Goal: Book appointment/travel/reservation

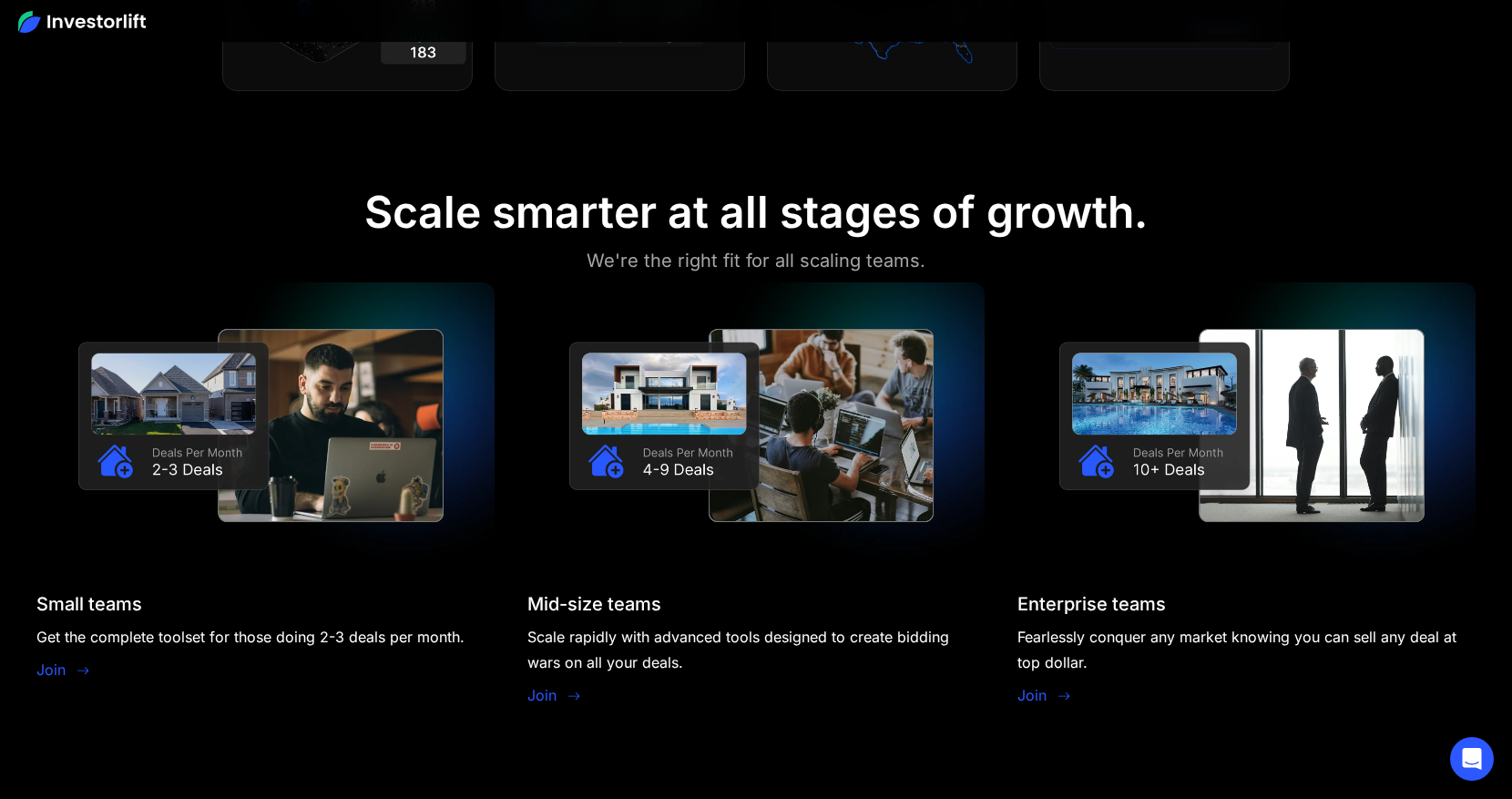
scroll to position [1640, 0]
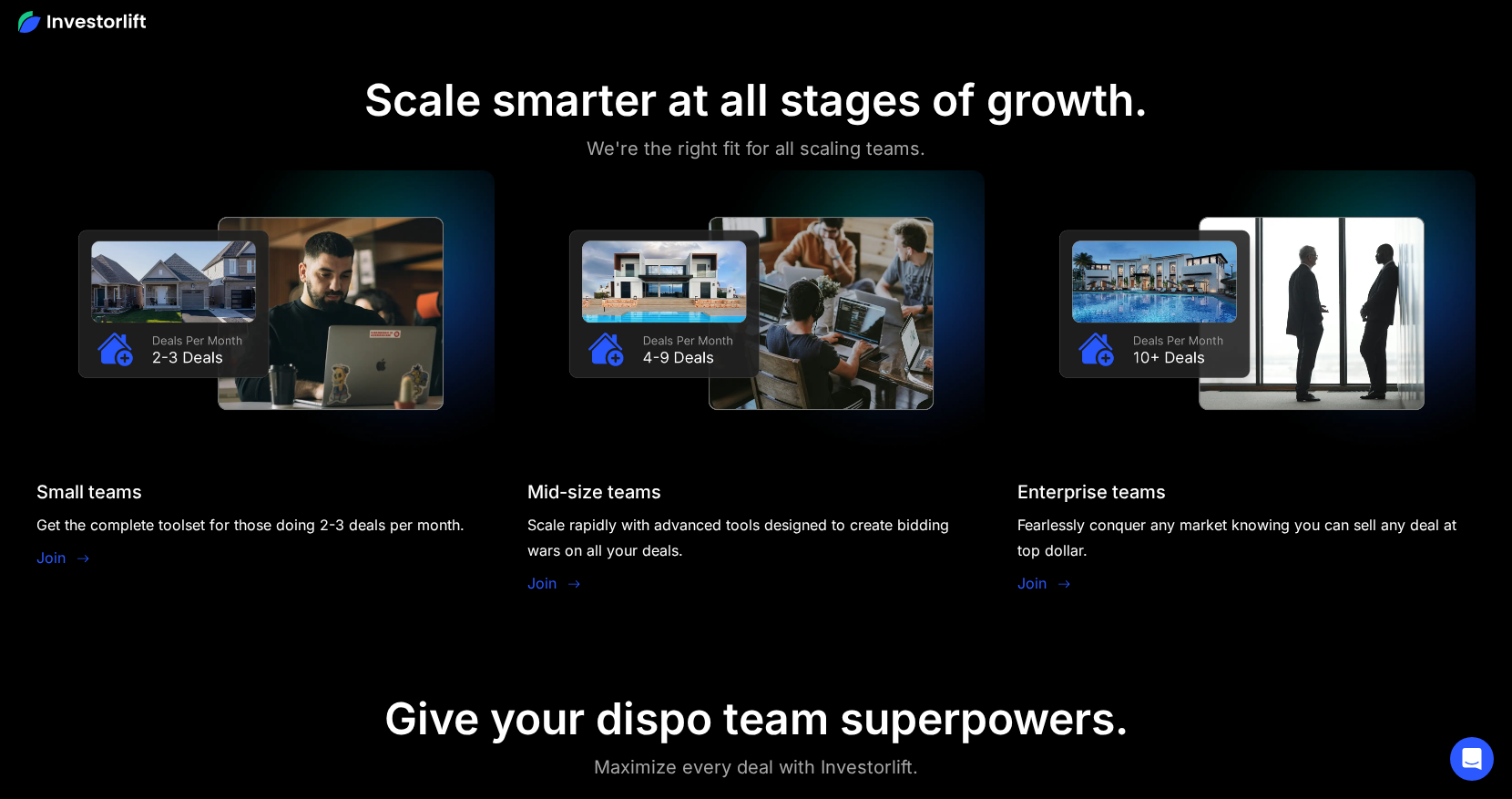
click at [413, 264] on img at bounding box center [265, 313] width 458 height 286
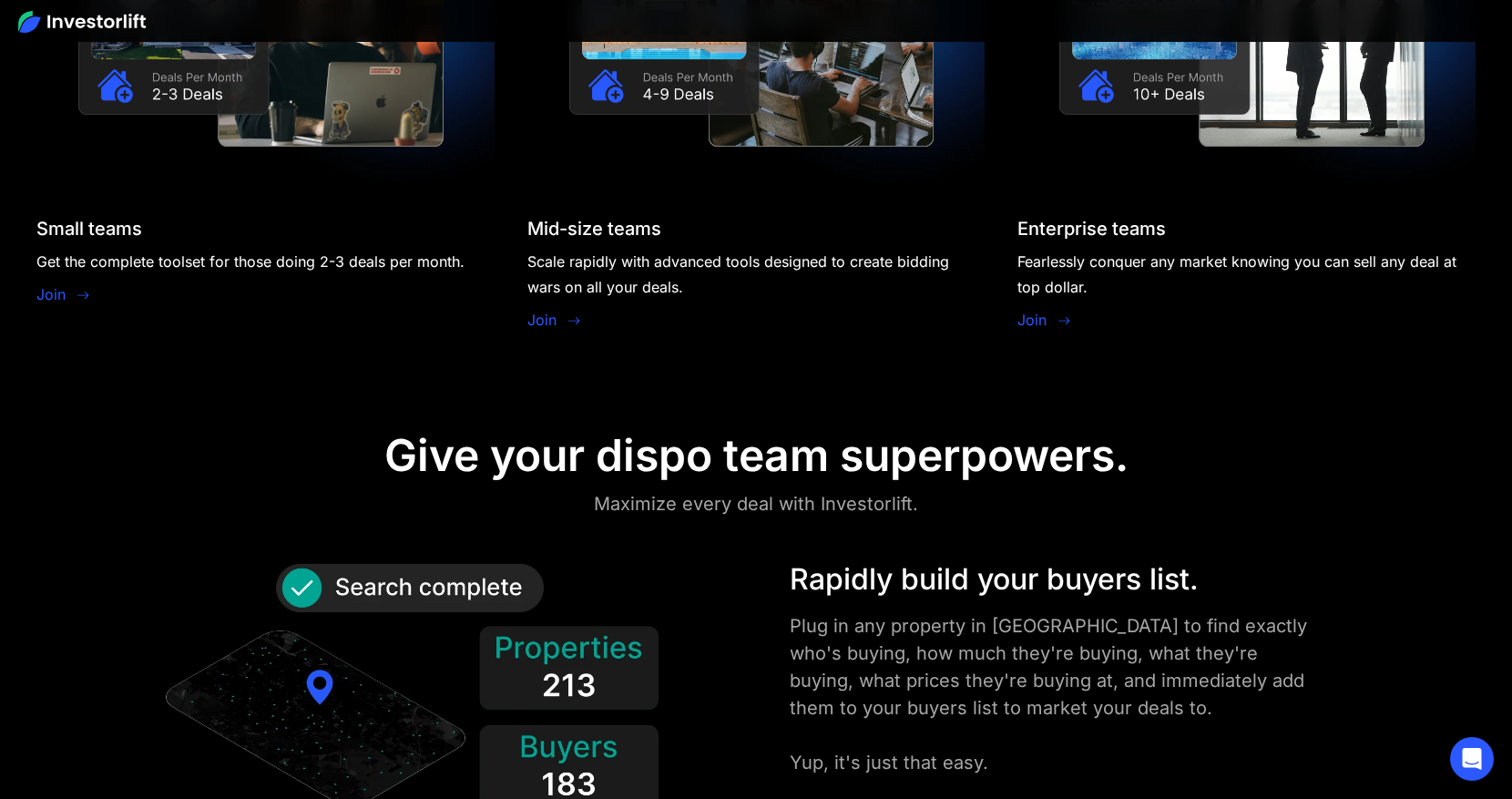
scroll to position [1913, 0]
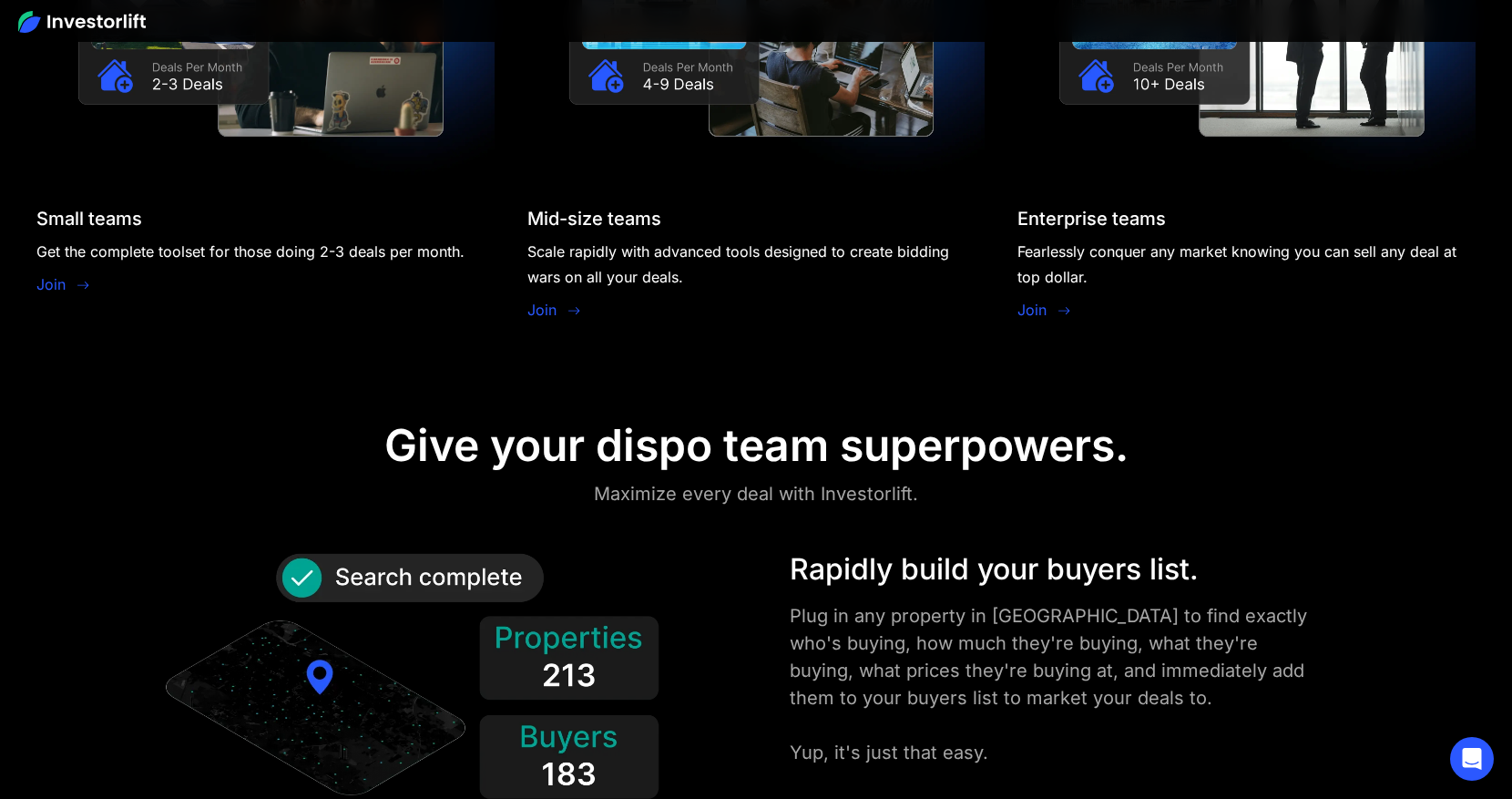
click at [63, 280] on link "Join" at bounding box center [51, 284] width 29 height 21
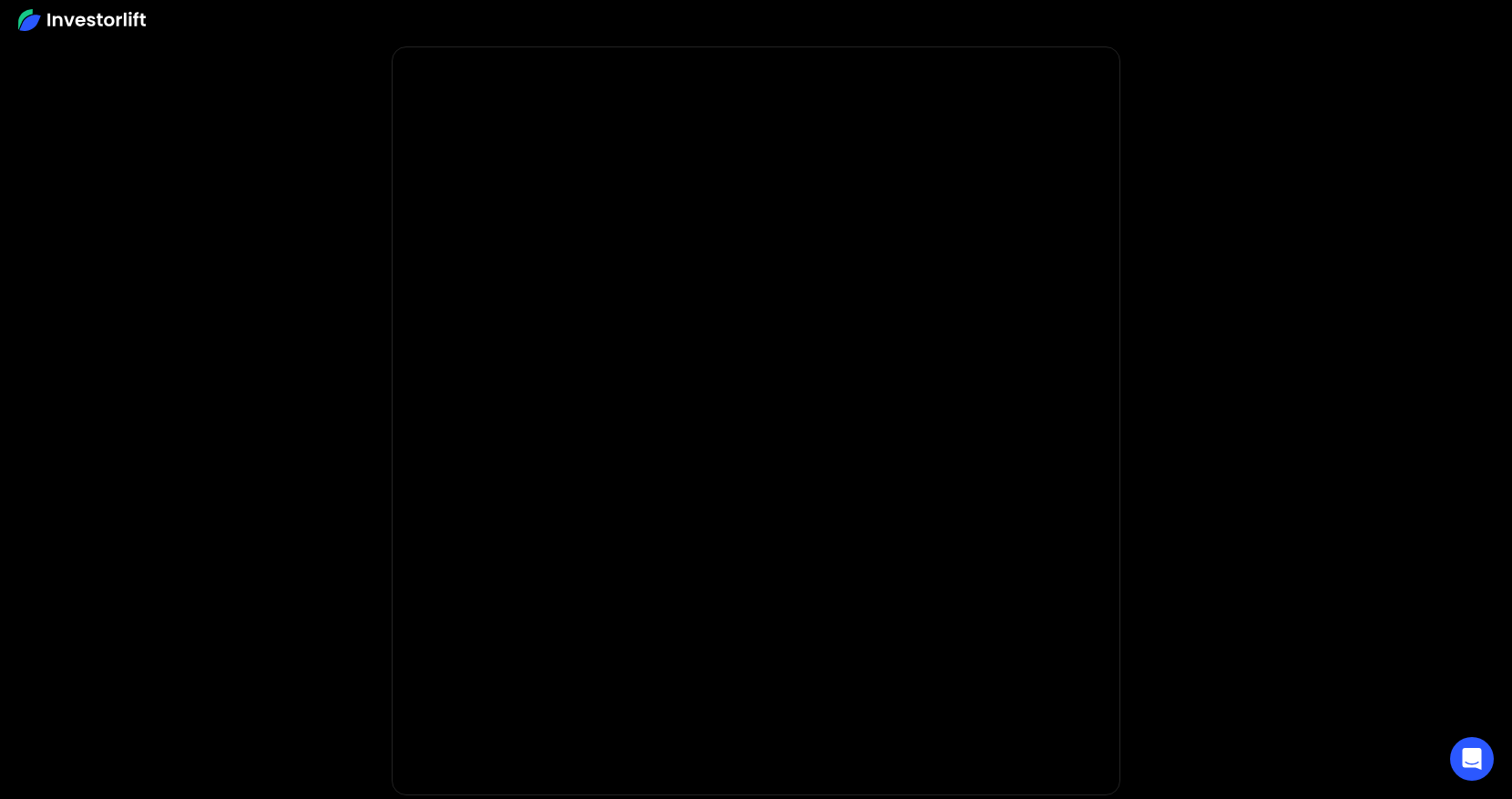
scroll to position [19, 0]
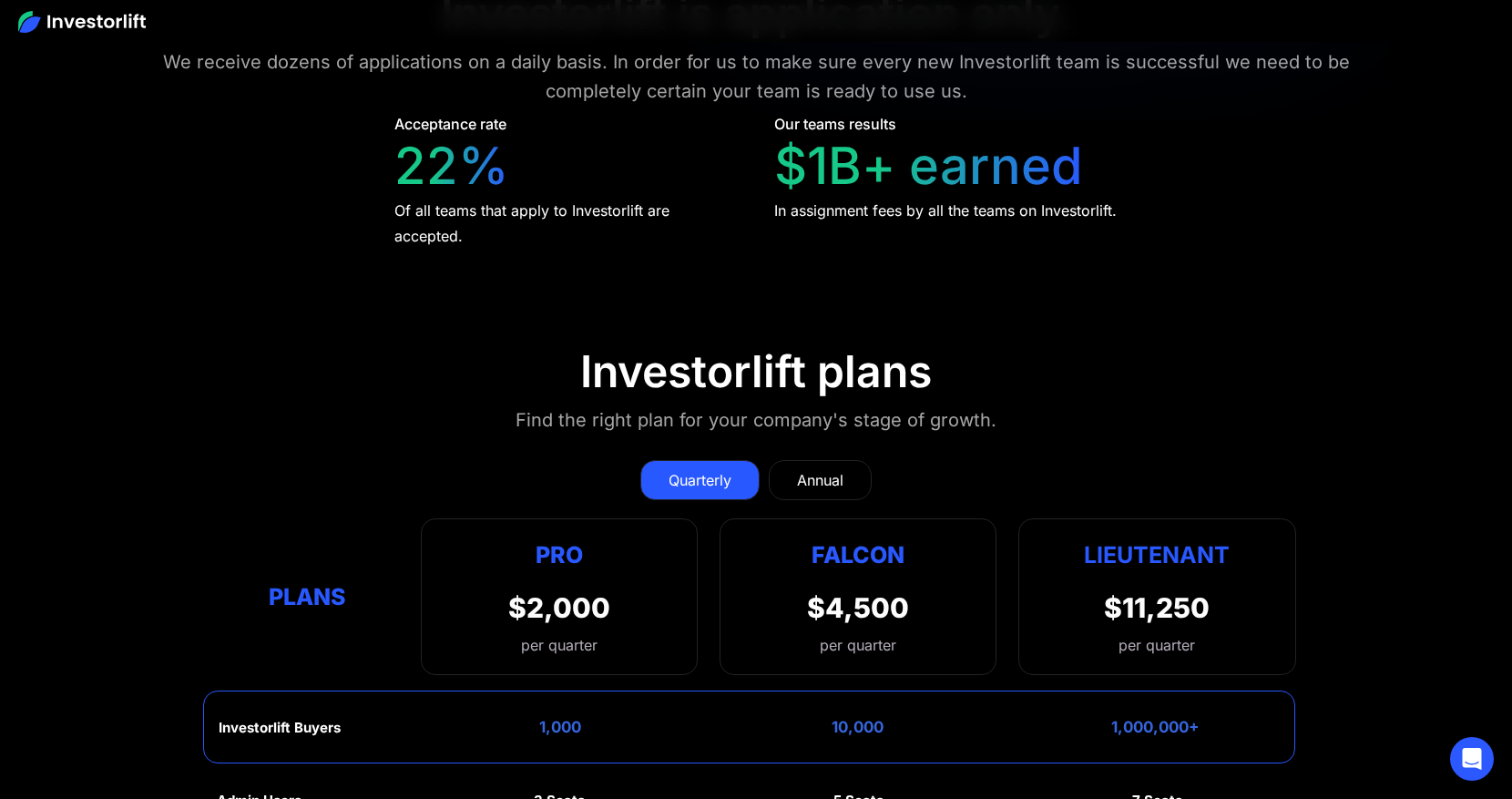
scroll to position [8290, 0]
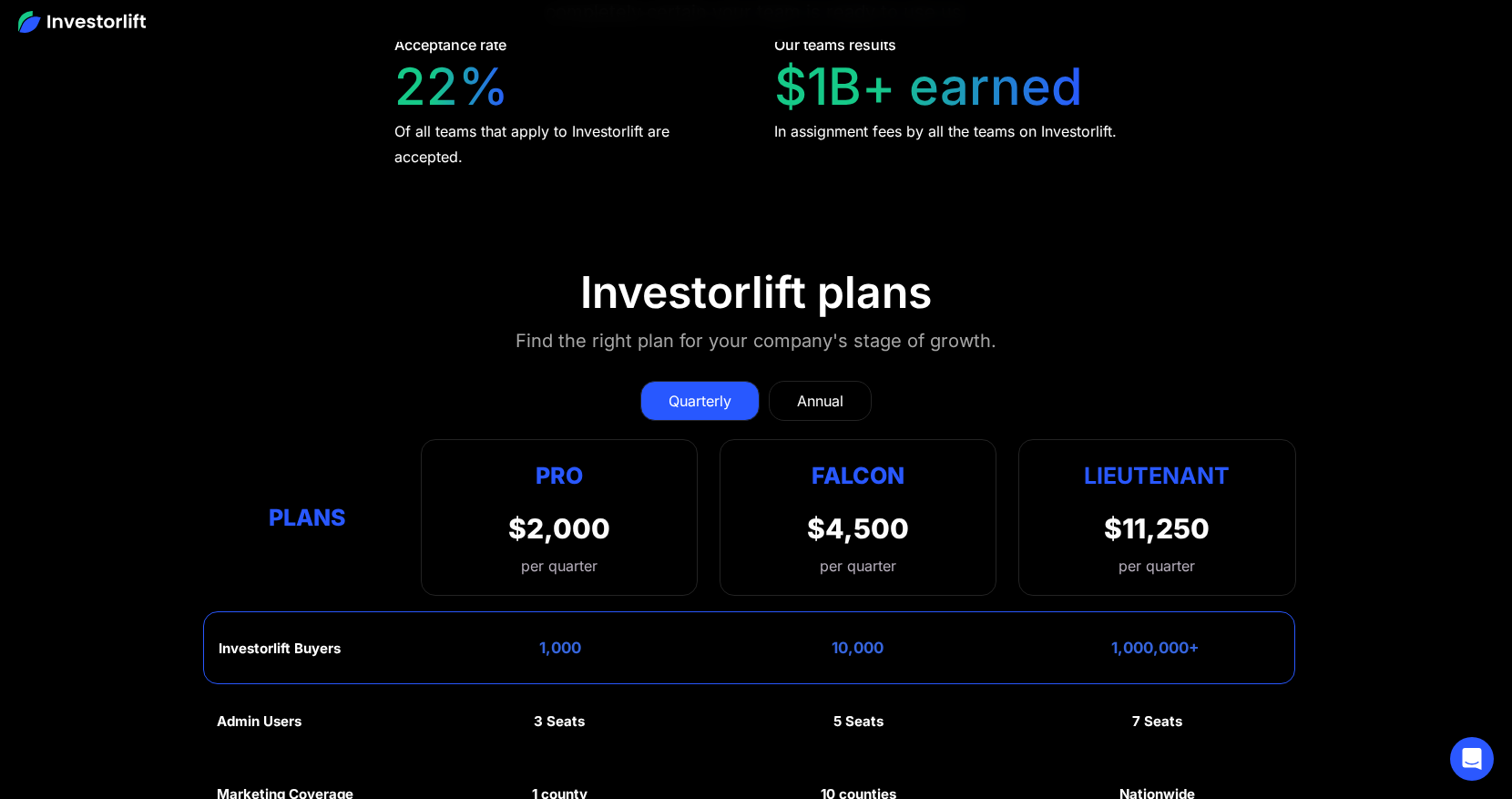
click at [808, 390] on div "Annual" at bounding box center [820, 400] width 47 height 21
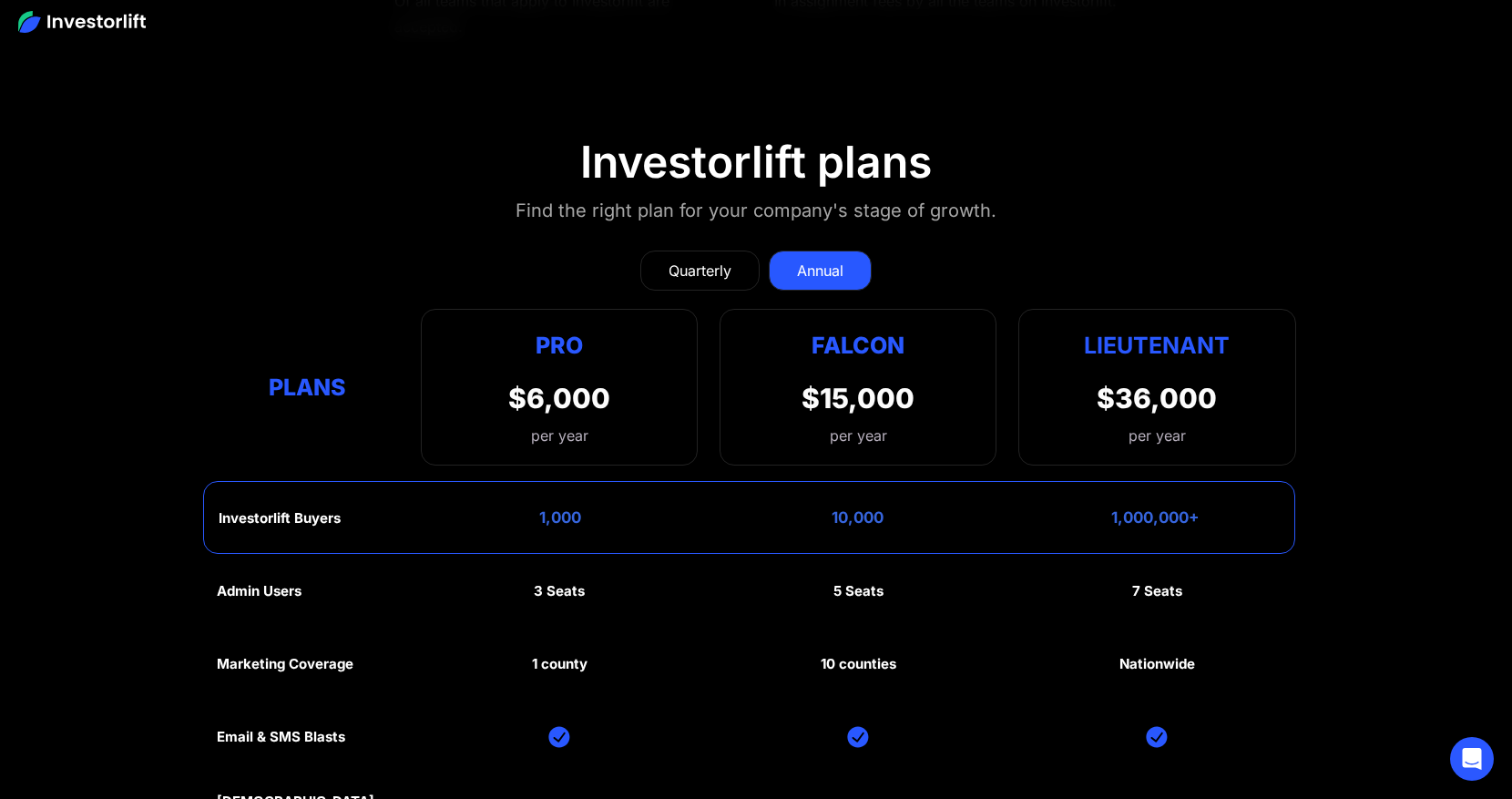
scroll to position [8417, 0]
